Goal: Task Accomplishment & Management: Manage account settings

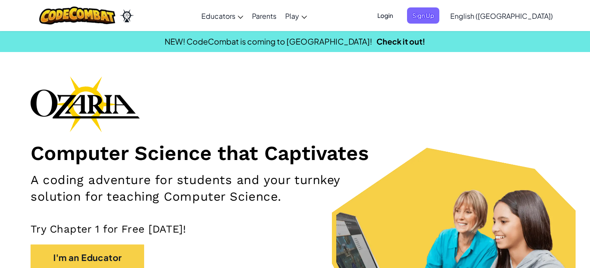
click at [398, 16] on span "Login" at bounding box center [385, 15] width 26 height 16
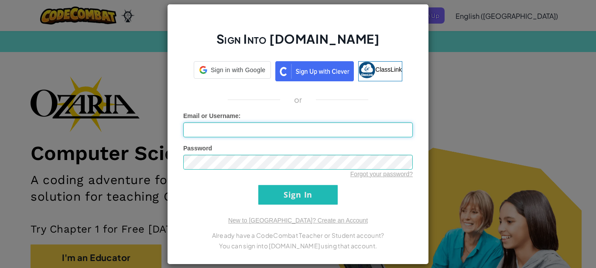
type input "Josiah123405570"
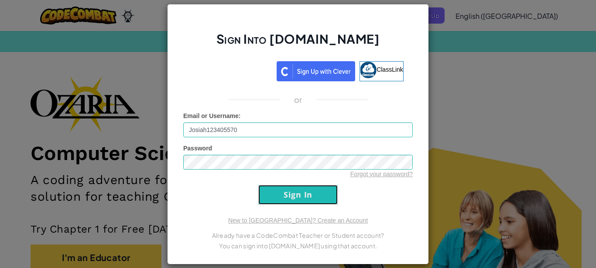
click at [289, 192] on input "Sign In" at bounding box center [297, 195] width 79 height 20
